Goal: Find specific page/section: Find specific page/section

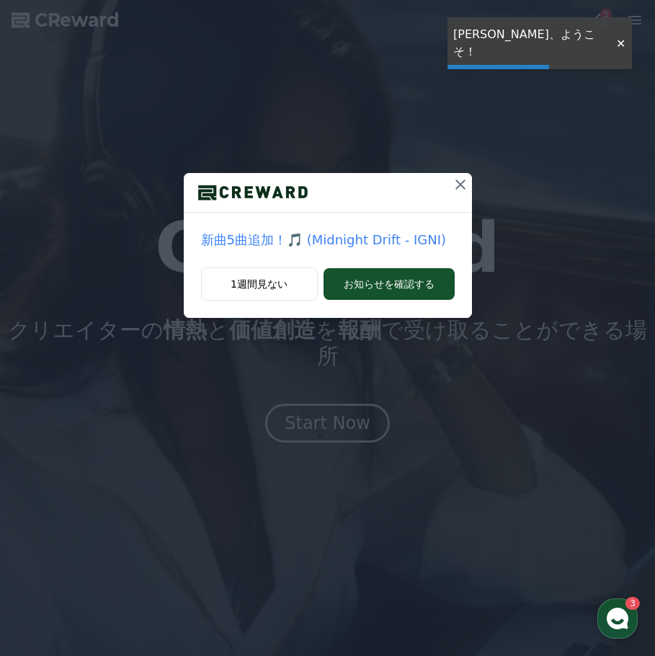
click at [614, 37] on div at bounding box center [620, 44] width 23 height 14
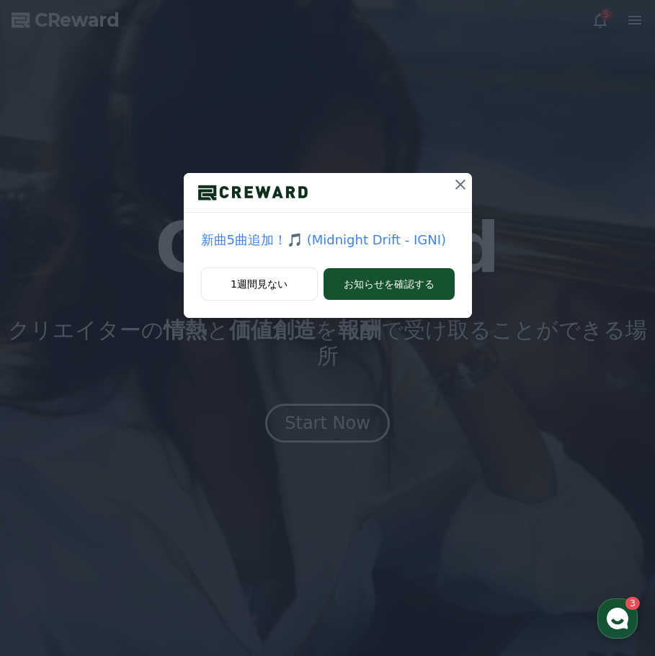
click at [458, 177] on icon at bounding box center [460, 184] width 17 height 17
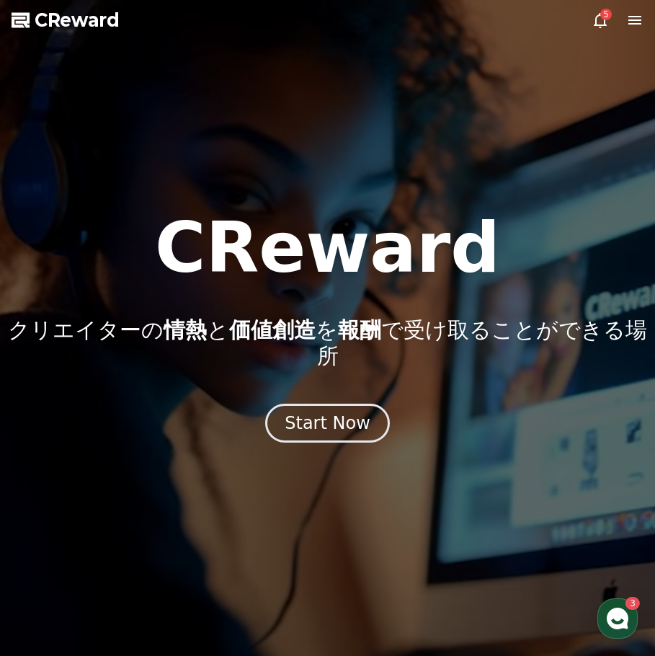
click at [636, 21] on icon at bounding box center [635, 20] width 13 height 9
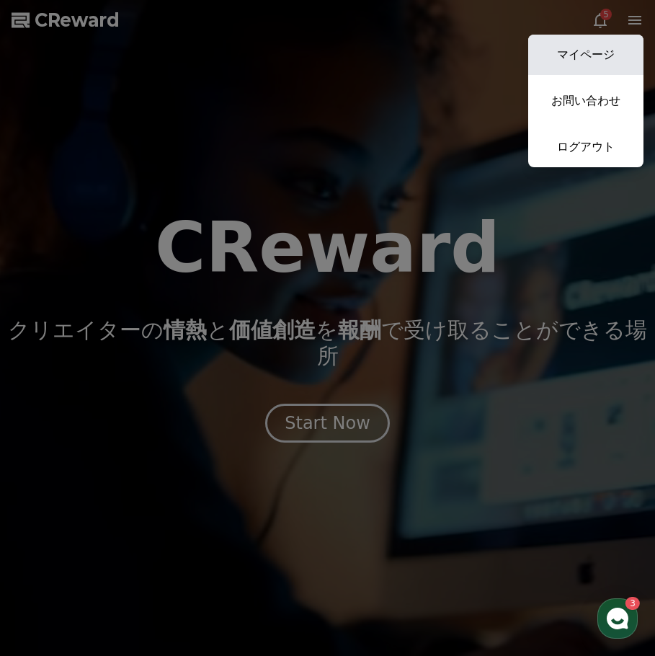
click at [601, 42] on link "マイページ" at bounding box center [585, 55] width 115 height 40
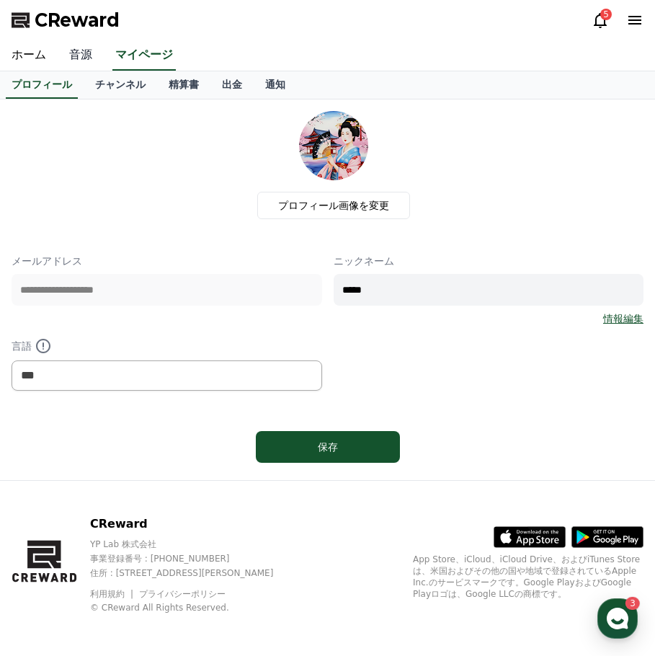
click at [76, 58] on link "音源" at bounding box center [81, 55] width 46 height 30
